Goal: Information Seeking & Learning: Learn about a topic

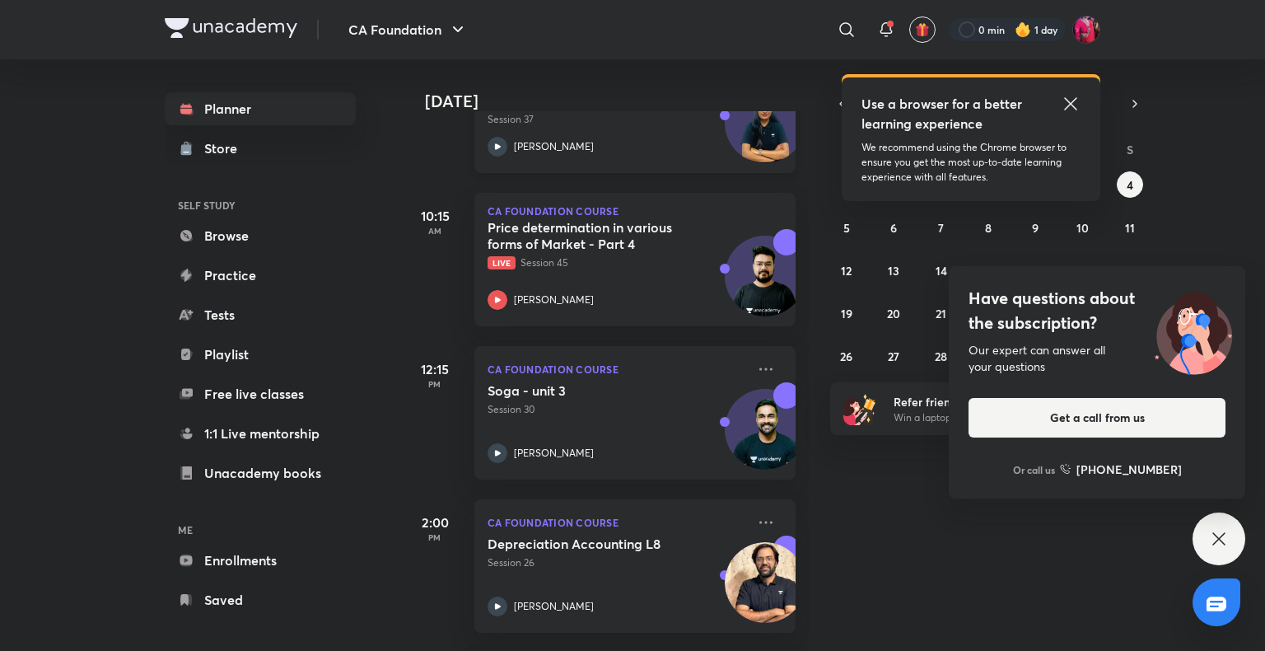
scroll to position [320, 0]
click at [1226, 532] on icon at bounding box center [1219, 539] width 20 height 20
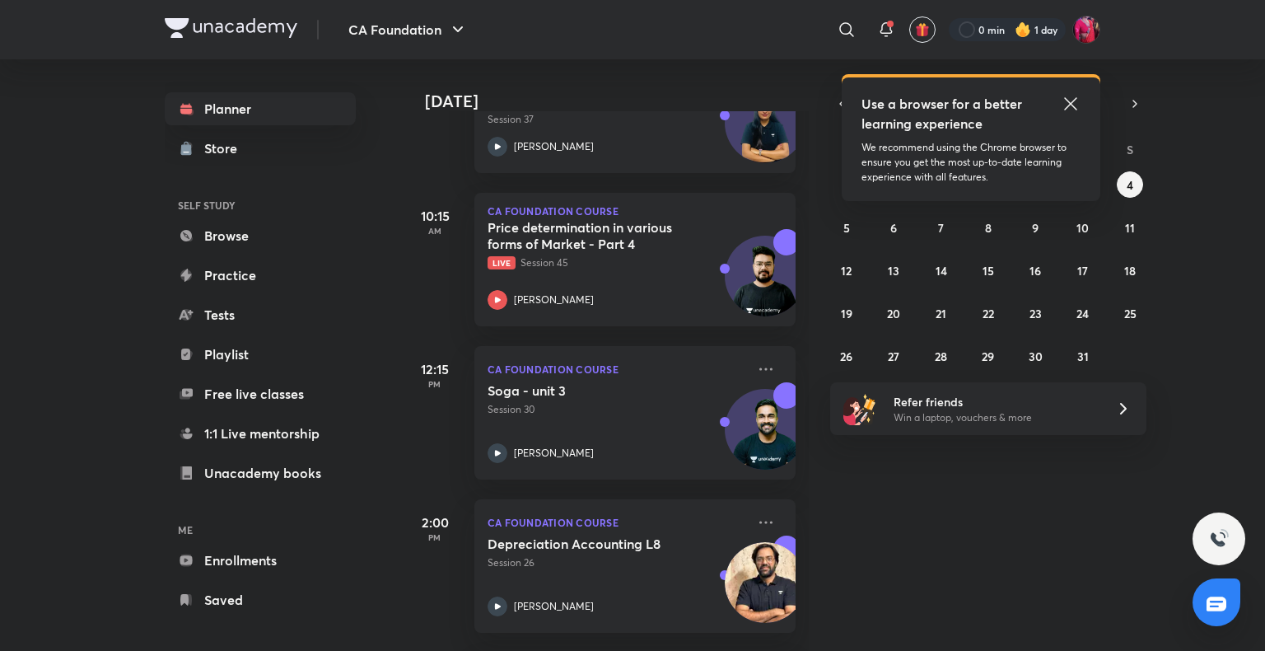
click at [1070, 100] on icon at bounding box center [1071, 104] width 20 height 20
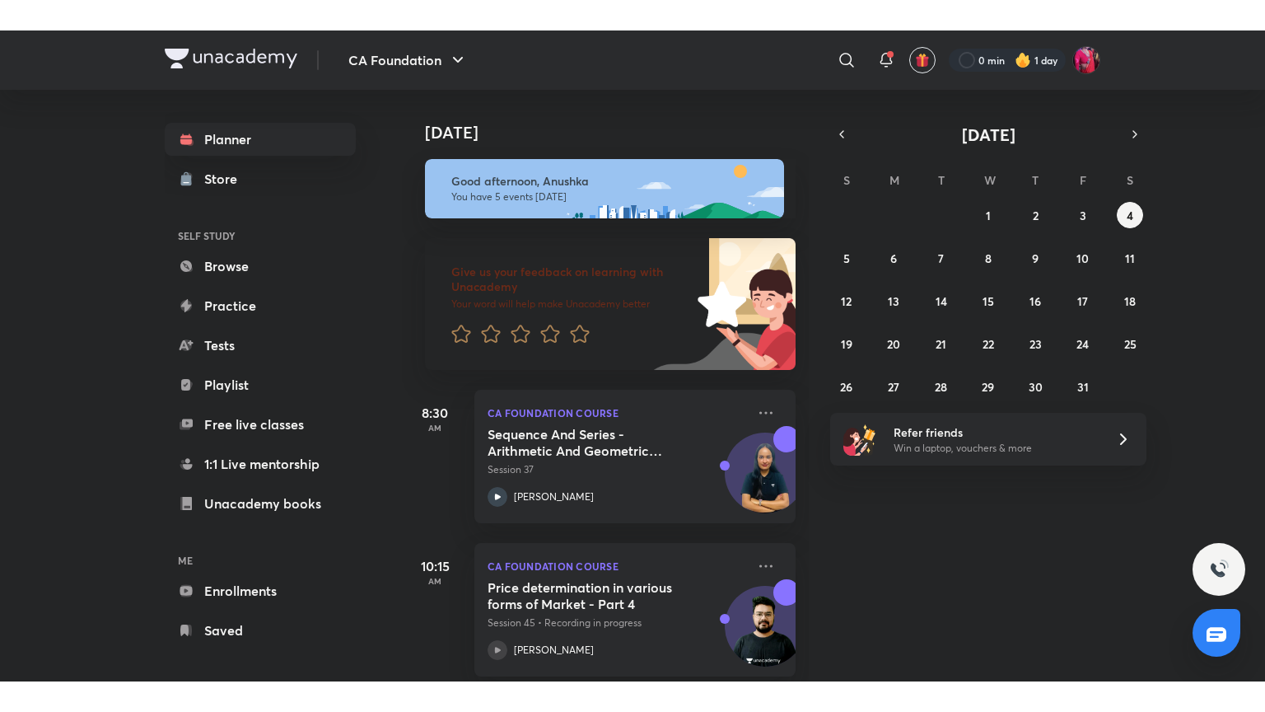
scroll to position [305, 0]
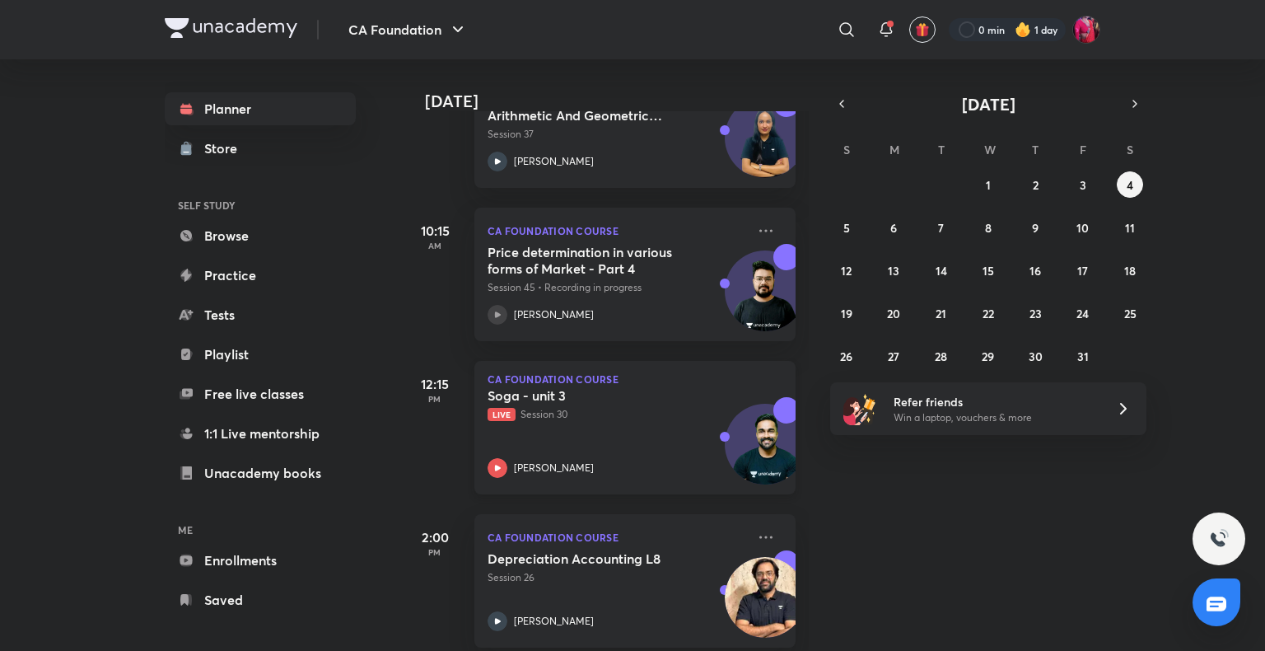
click at [492, 463] on icon at bounding box center [498, 468] width 20 height 20
